Goal: Information Seeking & Learning: Learn about a topic

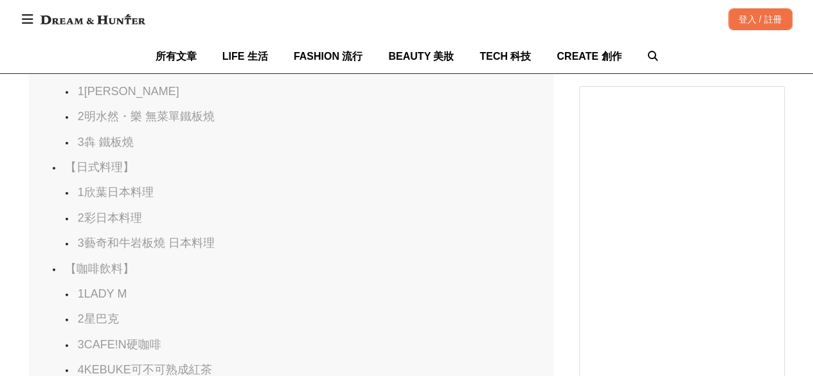
scroll to position [1672, 0]
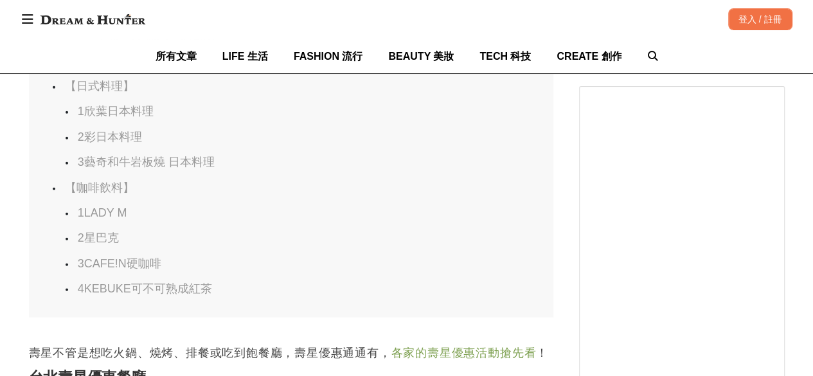
click at [94, 219] on link "1LADY M" at bounding box center [103, 212] width 50 height 13
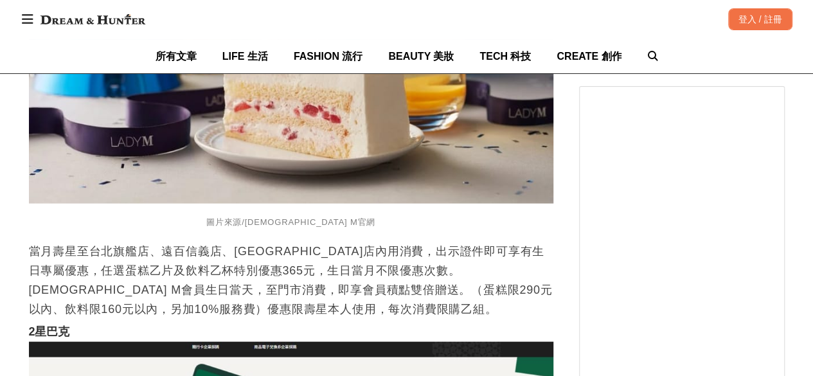
scroll to position [20876, 0]
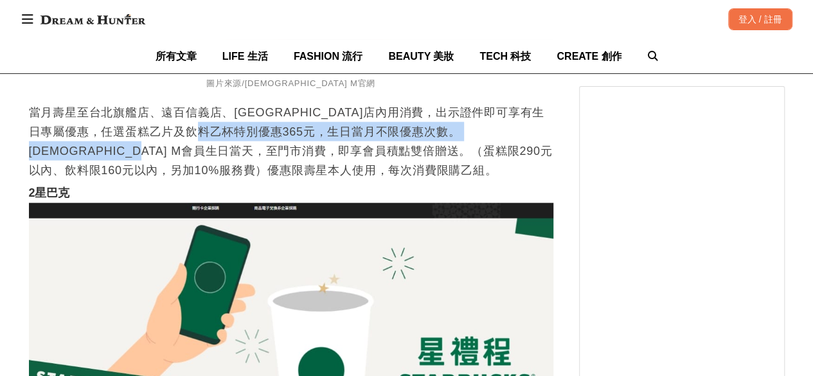
drag, startPoint x: 110, startPoint y: 132, endPoint x: 231, endPoint y: 130, distance: 121.5
click at [231, 130] on p "當月壽星至台北旗艦店、遠百信義店、台中LaLaport店內用消費，出示證件即可享有生日專屬優惠，任選蛋糕乙片及飲料乙杯特別優惠365元，生日當月不限優惠次數。…" at bounding box center [291, 141] width 525 height 77
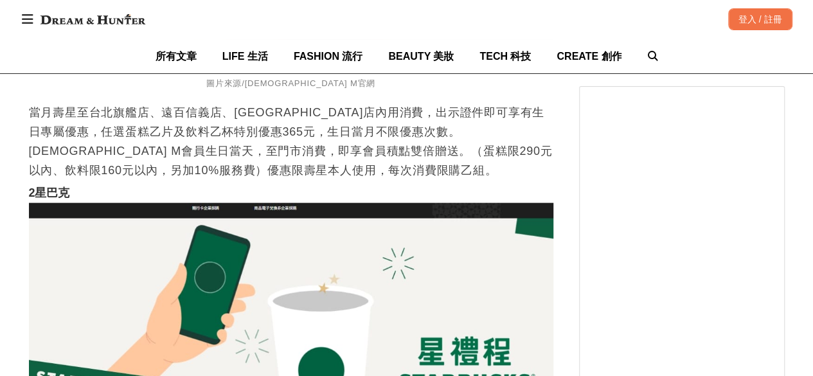
click at [264, 160] on p "當月壽星至台北旗艦店、遠百信義店、台中LaLaport店內用消費，出示證件即可享有生日專屬優惠，任選蛋糕乙片及飲料乙杯特別優惠365元，生日當月不限優惠次數。…" at bounding box center [291, 141] width 525 height 77
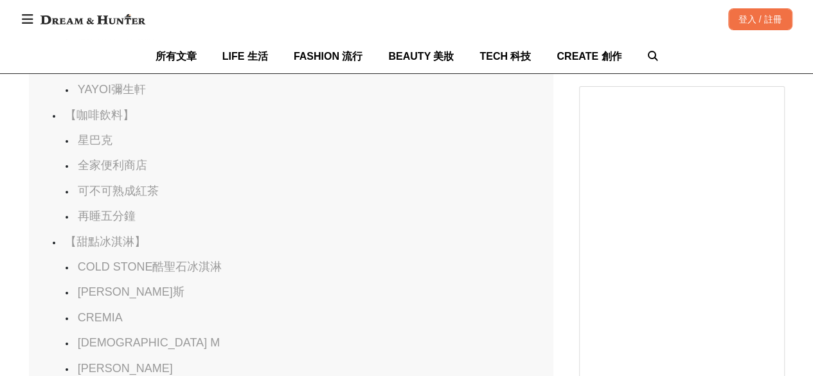
scroll to position [0, 42]
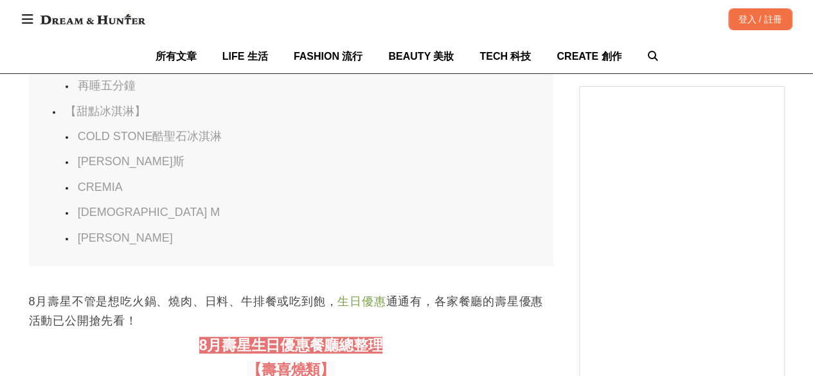
click at [206, 246] on li "[PERSON_NAME]" at bounding box center [290, 238] width 431 height 15
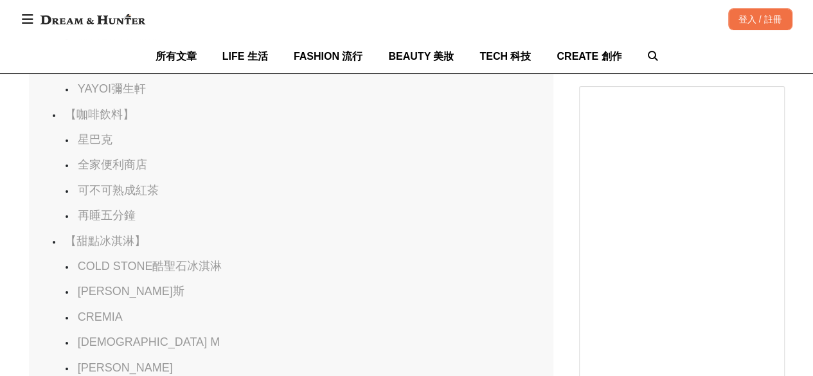
scroll to position [2315, 0]
